Goal: Information Seeking & Learning: Learn about a topic

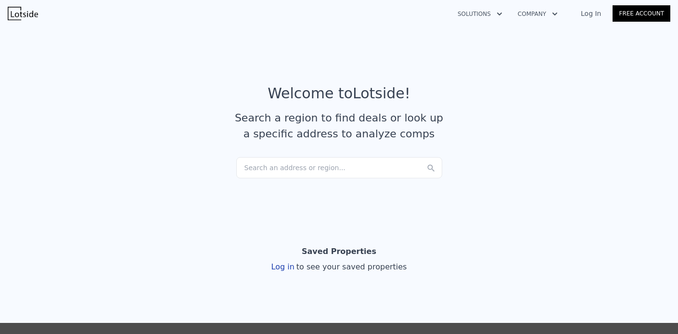
click at [278, 177] on div "Search an address or region..." at bounding box center [339, 167] width 206 height 21
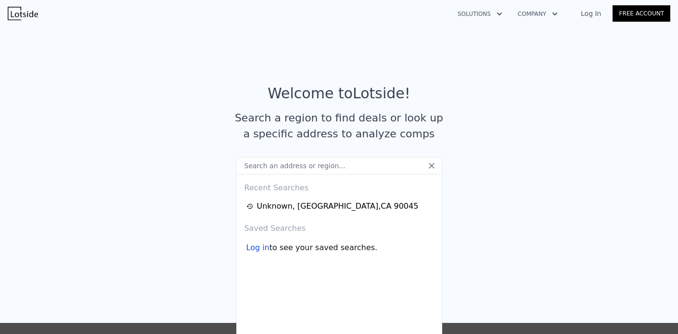
click at [282, 161] on input "text" at bounding box center [339, 165] width 206 height 17
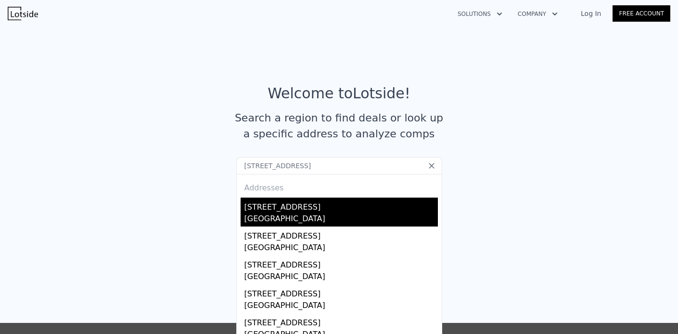
type input "[STREET_ADDRESS]"
click at [280, 214] on div "[GEOGRAPHIC_DATA]" at bounding box center [342, 219] width 194 height 13
